Goal: Task Accomplishment & Management: Use online tool/utility

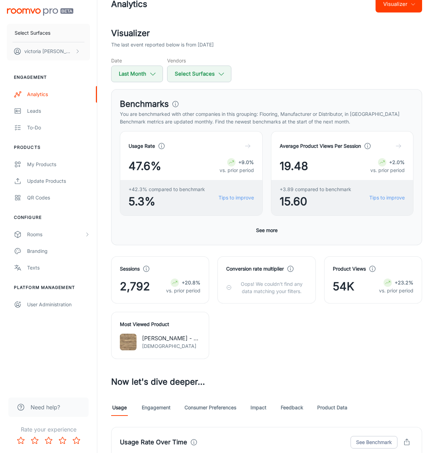
scroll to position [1, 0]
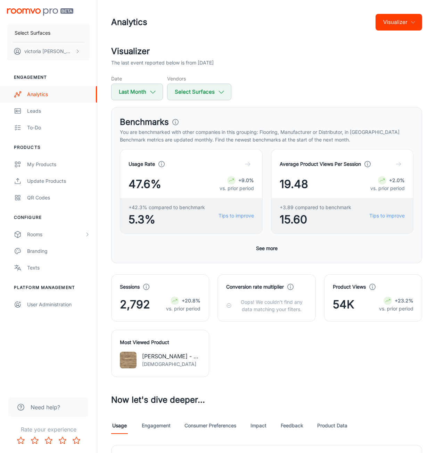
click at [37, 91] on div "Analytics" at bounding box center [58, 95] width 63 height 8
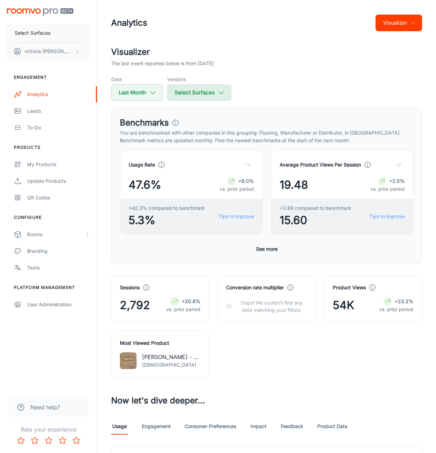
click at [179, 90] on button "Select Surfaces" at bounding box center [199, 92] width 64 height 17
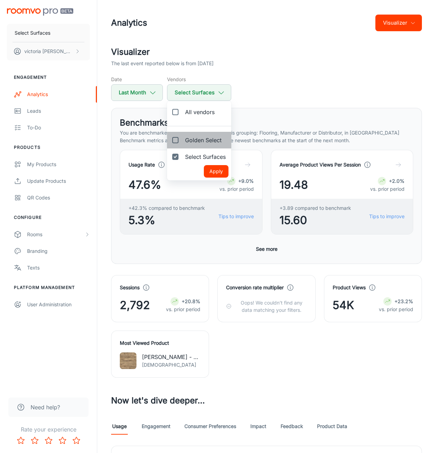
drag, startPoint x: 197, startPoint y: 140, endPoint x: 194, endPoint y: 150, distance: 10.4
click at [197, 140] on span "Golden Select" at bounding box center [203, 140] width 36 height 8
click at [182, 140] on input "Golden Select" at bounding box center [175, 140] width 14 height 14
checkbox input "true"
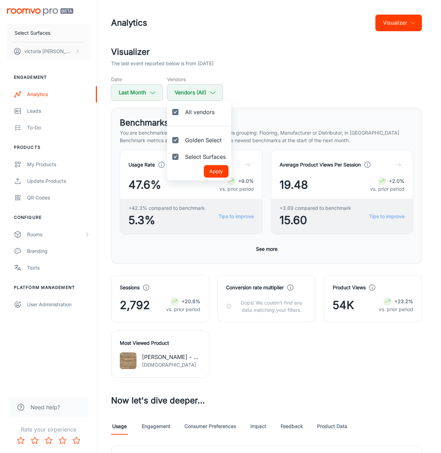
click at [178, 157] on input "Select Surfaces" at bounding box center [175, 157] width 14 height 14
checkbox input "false"
click at [218, 171] on button "Apply" at bounding box center [216, 171] width 25 height 12
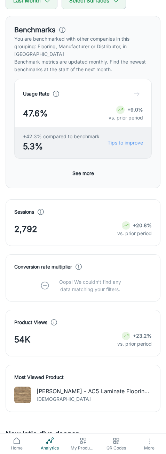
scroll to position [69, 0]
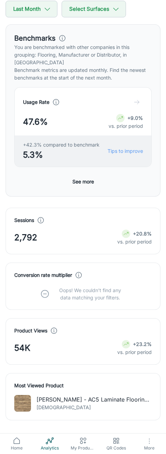
click at [85, 175] on button "See more" at bounding box center [82, 181] width 27 height 12
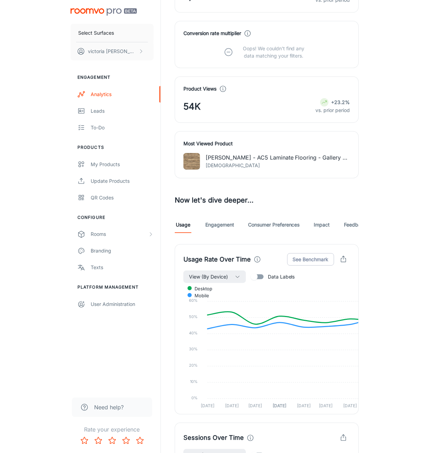
scroll to position [0, 0]
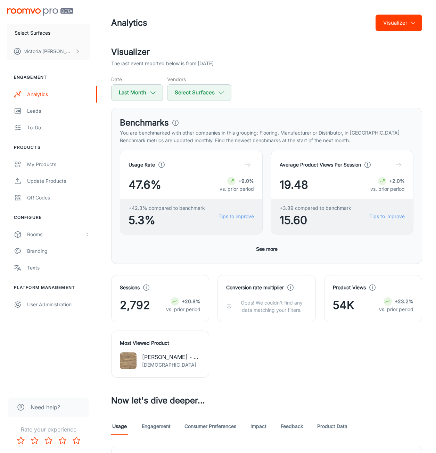
click at [305, 76] on div "Date Last Month Vendors Select Surfaces" at bounding box center [266, 88] width 311 height 25
click at [191, 95] on button "Select Surfaces" at bounding box center [199, 92] width 64 height 17
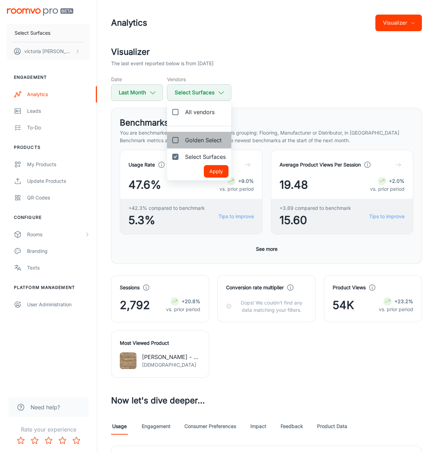
click at [209, 140] on span "Golden Select" at bounding box center [203, 140] width 36 height 8
click at [182, 140] on input "Golden Select" at bounding box center [175, 140] width 14 height 14
checkbox input "true"
click at [203, 154] on span "Select Surfaces" at bounding box center [205, 157] width 41 height 8
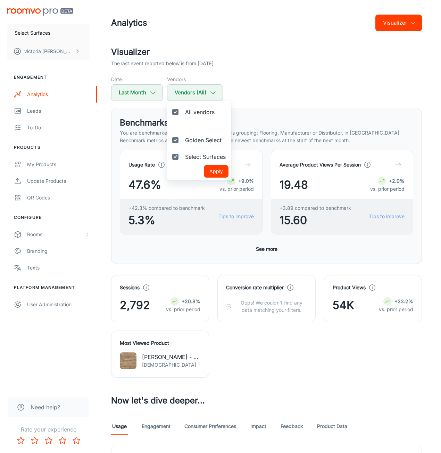
click at [182, 154] on input "Select Surfaces" at bounding box center [175, 157] width 14 height 14
checkbox input "false"
click at [217, 175] on button "Apply" at bounding box center [216, 171] width 25 height 12
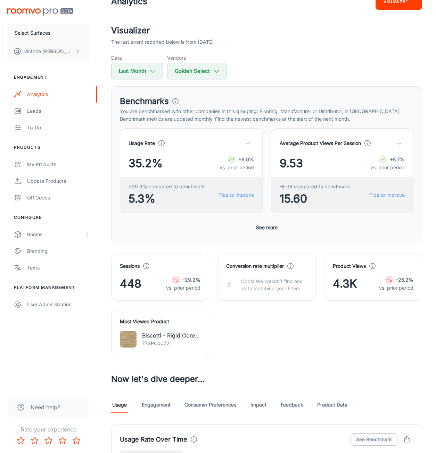
scroll to position [35, 0]
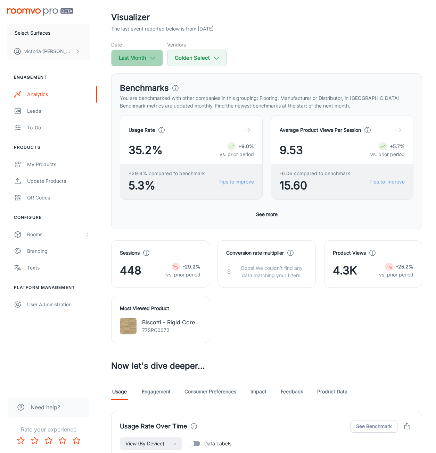
click at [147, 56] on button "Last Month" at bounding box center [137, 58] width 52 height 17
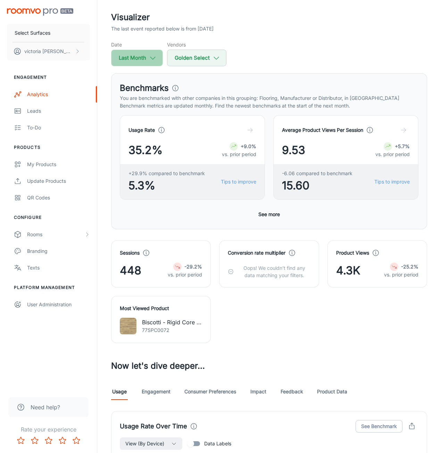
select select "8"
select select "2025"
select select "8"
select select "2025"
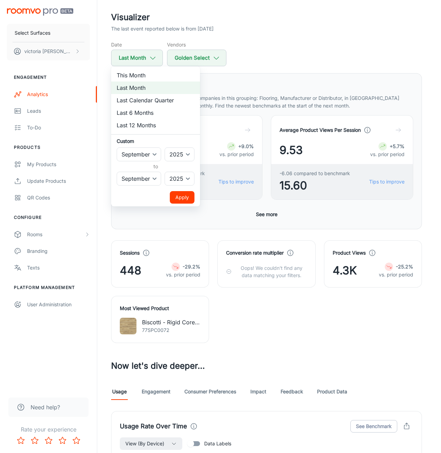
click at [320, 53] on div at bounding box center [220, 226] width 441 height 453
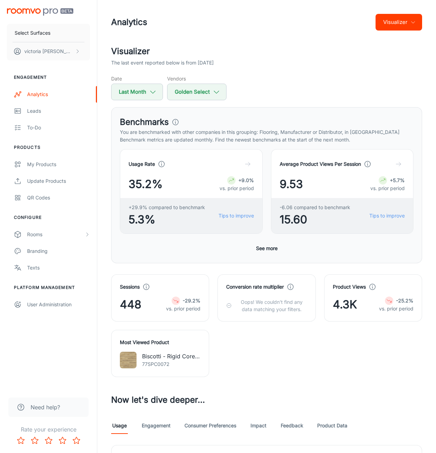
scroll to position [0, 0]
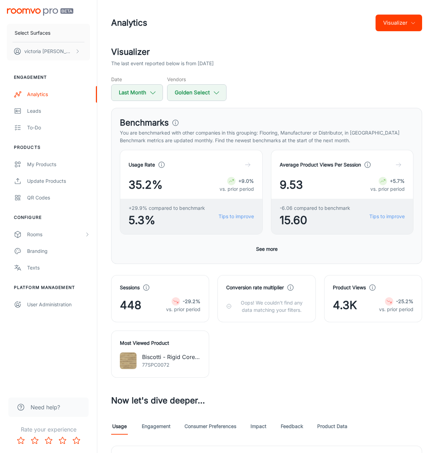
click at [268, 252] on button "See more" at bounding box center [266, 249] width 27 height 12
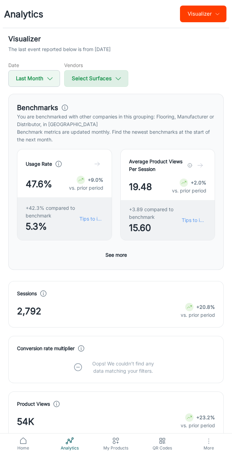
click at [102, 81] on button "Select Surfaces" at bounding box center [96, 78] width 64 height 17
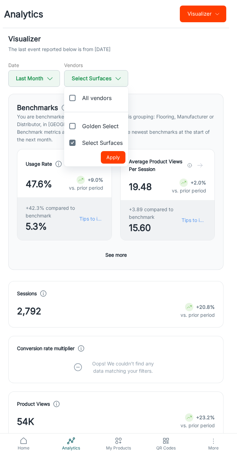
click at [94, 129] on span "Golden Select" at bounding box center [100, 126] width 36 height 8
click at [80, 129] on input "Golden Select" at bounding box center [73, 126] width 14 height 14
checkbox input "true"
click at [91, 144] on span "Select Surfaces" at bounding box center [102, 143] width 41 height 8
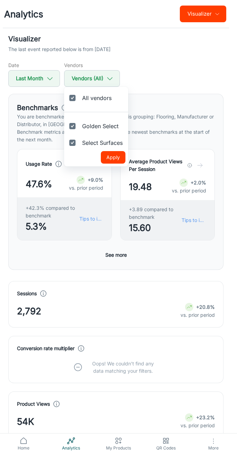
click at [80, 144] on input "Select Surfaces" at bounding box center [73, 143] width 14 height 14
checkbox input "false"
click at [115, 160] on button "Apply" at bounding box center [113, 157] width 25 height 12
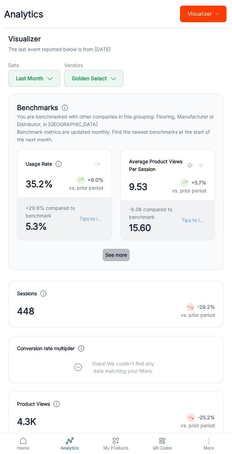
click at [114, 257] on button "See more" at bounding box center [116, 255] width 27 height 12
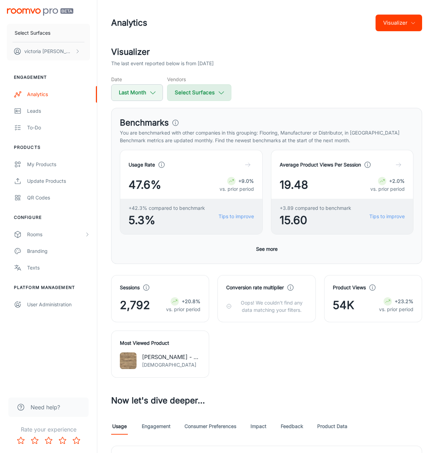
click at [217, 95] on icon "button" at bounding box center [221, 93] width 8 height 8
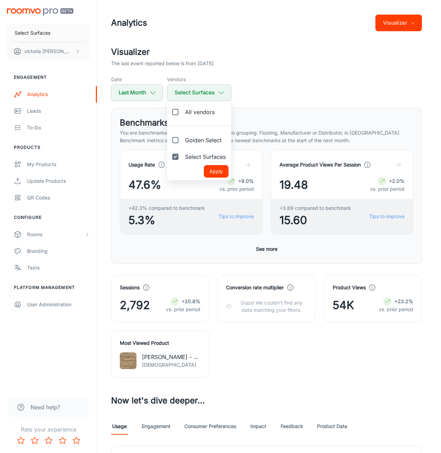
click at [194, 139] on span "Golden Select" at bounding box center [203, 140] width 36 height 8
click at [182, 139] on input "Golden Select" at bounding box center [175, 140] width 14 height 14
checkbox input "true"
click at [200, 155] on span "Select Surfaces" at bounding box center [205, 157] width 41 height 8
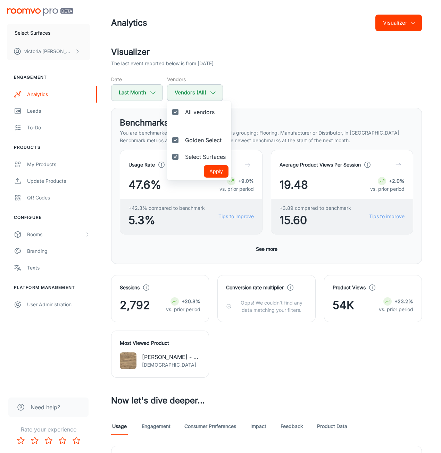
click at [182, 155] on input "Select Surfaces" at bounding box center [175, 157] width 14 height 14
checkbox input "false"
click at [228, 177] on button "Apply" at bounding box center [216, 171] width 25 height 12
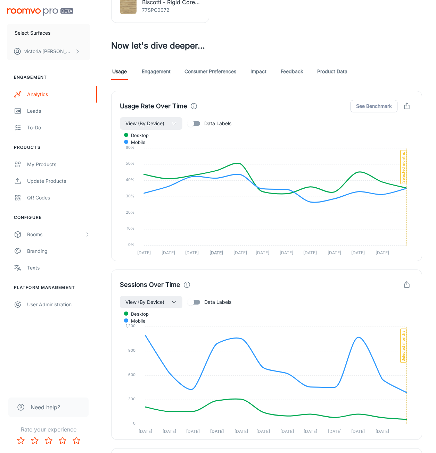
scroll to position [556, 0]
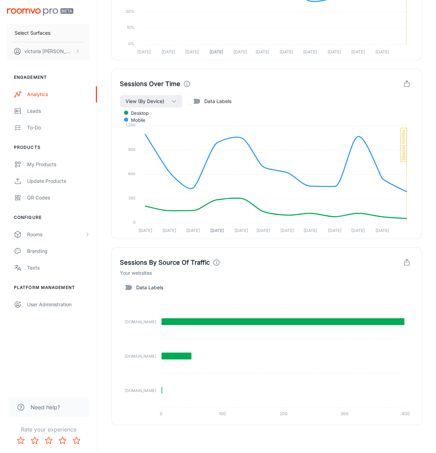
click at [128, 288] on input "Data Labels" at bounding box center [123, 287] width 40 height 13
checkbox input "true"
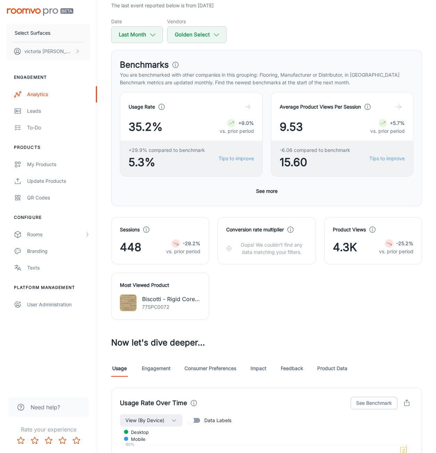
scroll to position [69, 0]
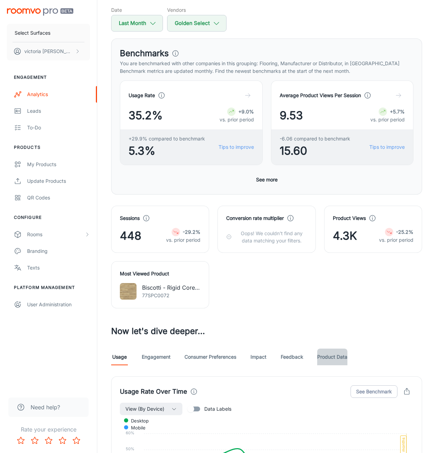
click at [337, 357] on link "Product Data" at bounding box center [332, 357] width 30 height 17
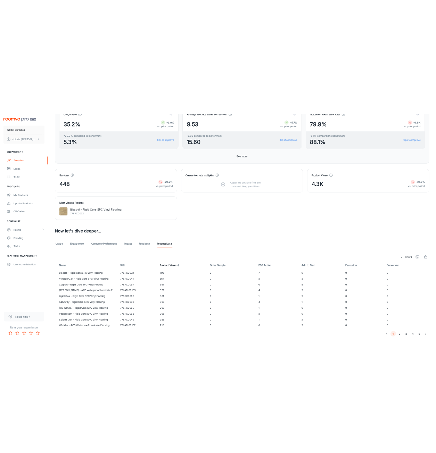
scroll to position [186, 0]
